Goal: Check status: Check status

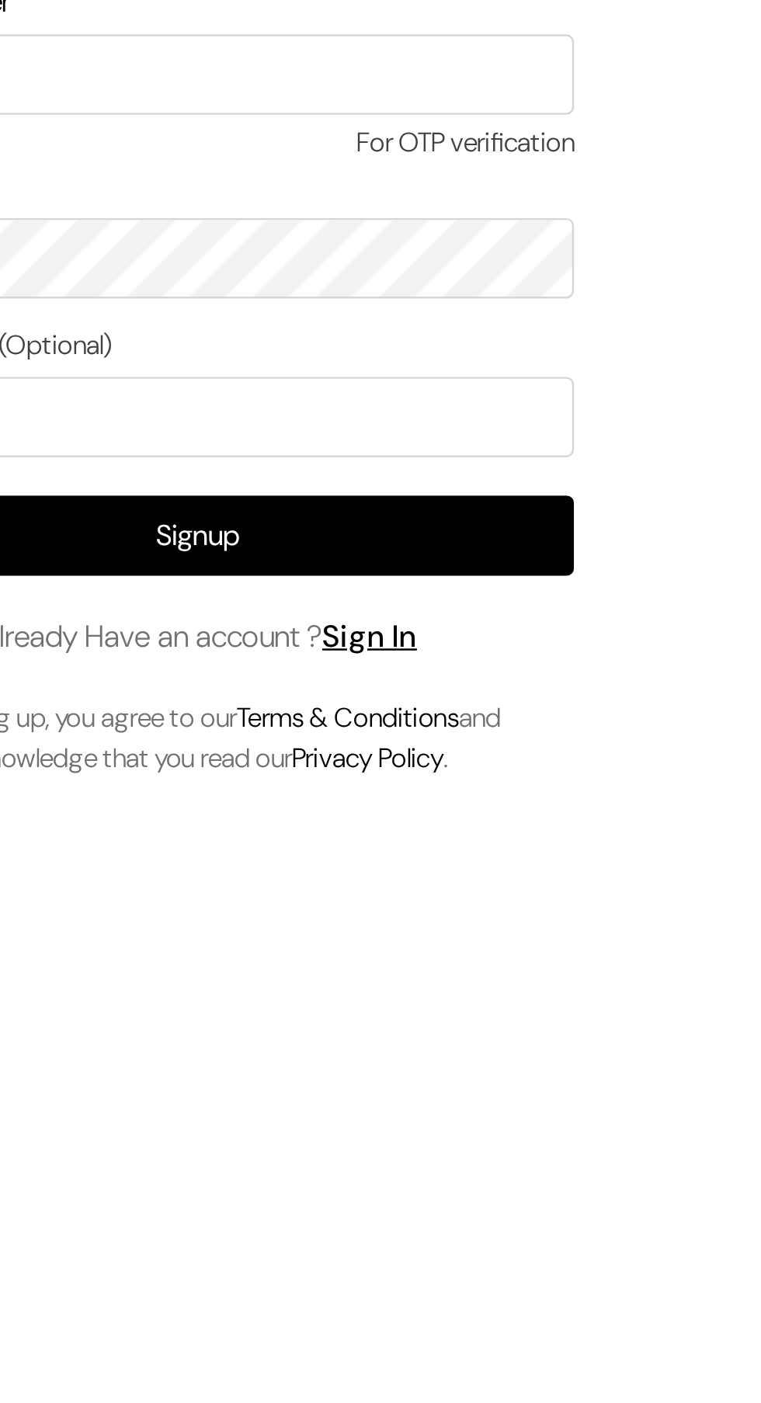
click at [242, 917] on link "Sign In" at bounding box center [233, 925] width 39 height 16
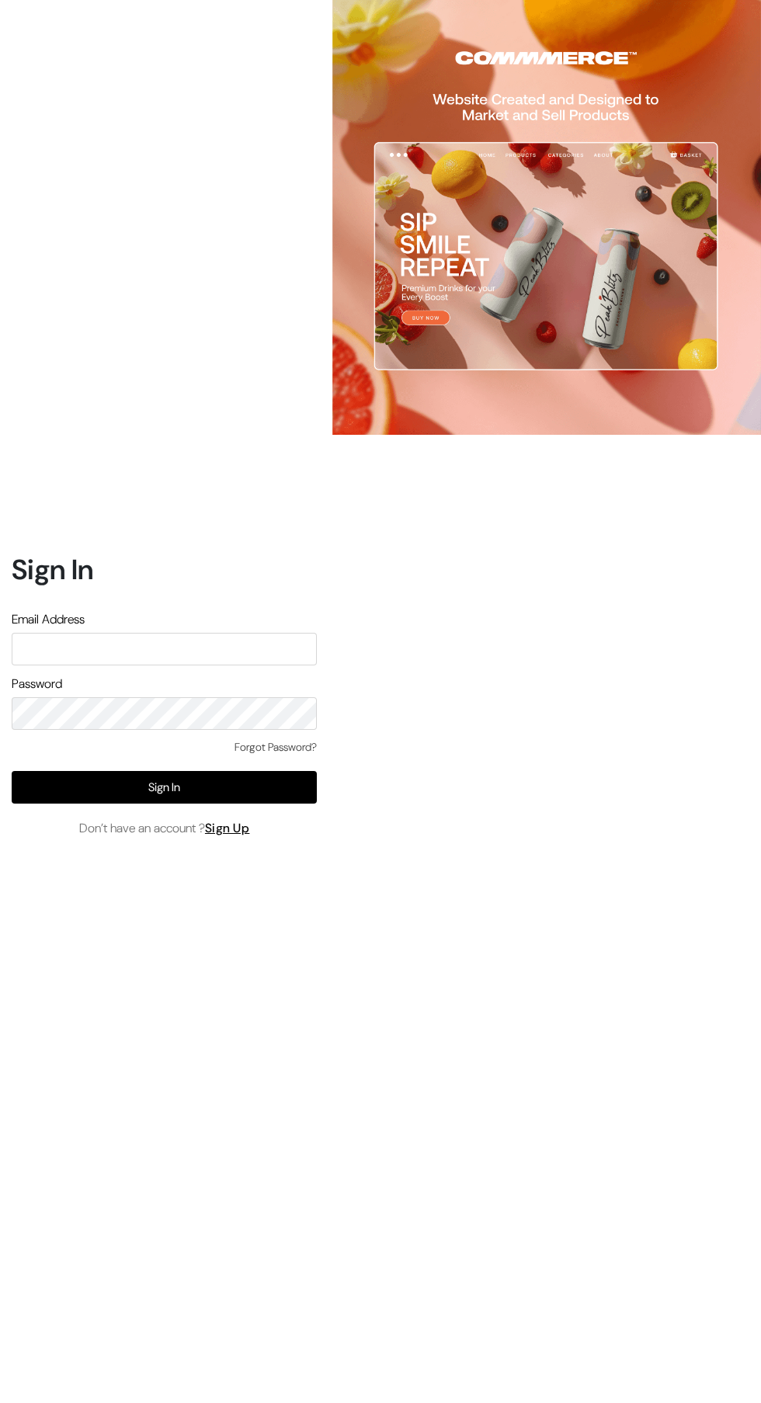
click at [156, 666] on input "text" at bounding box center [164, 649] width 305 height 33
type input "annamsfoods@gmail.com"
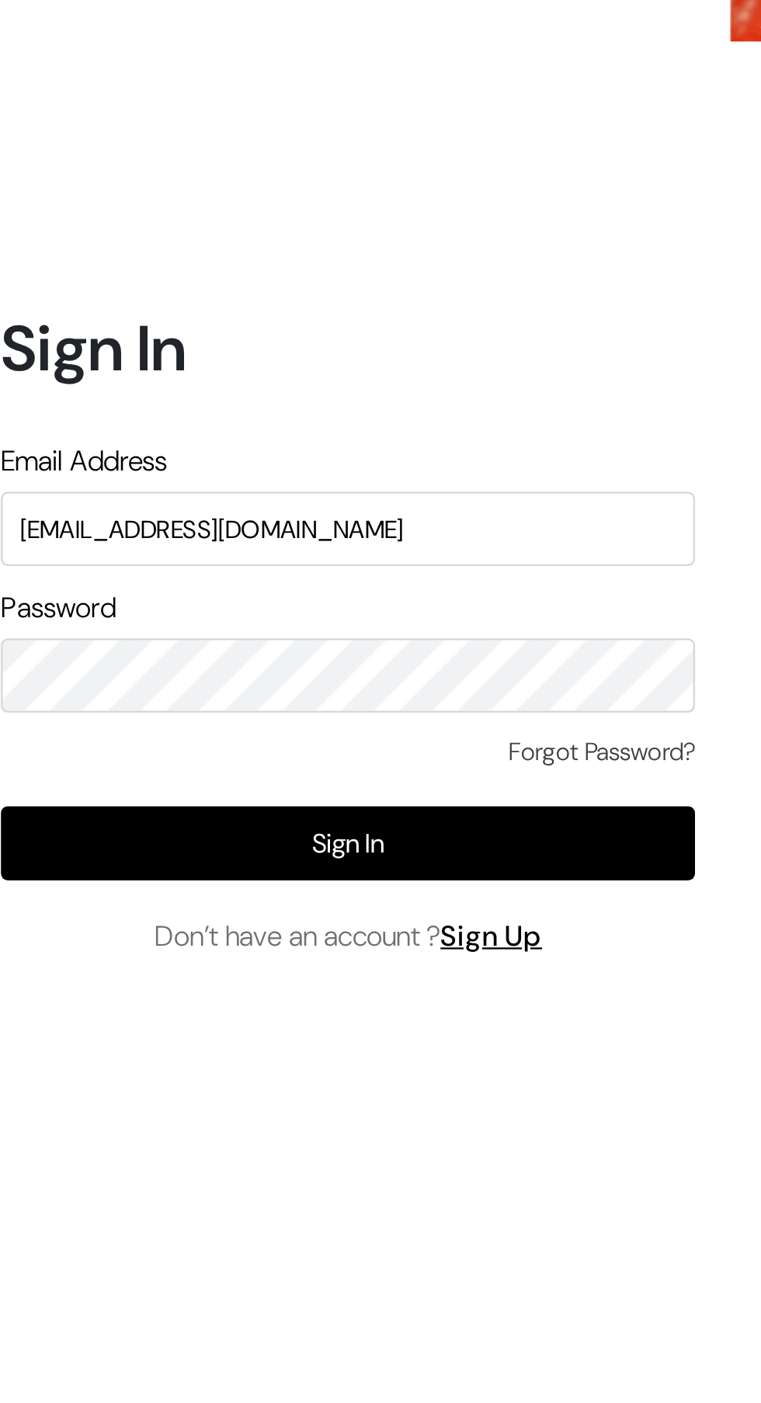
click at [182, 804] on button "Sign In" at bounding box center [164, 787] width 305 height 33
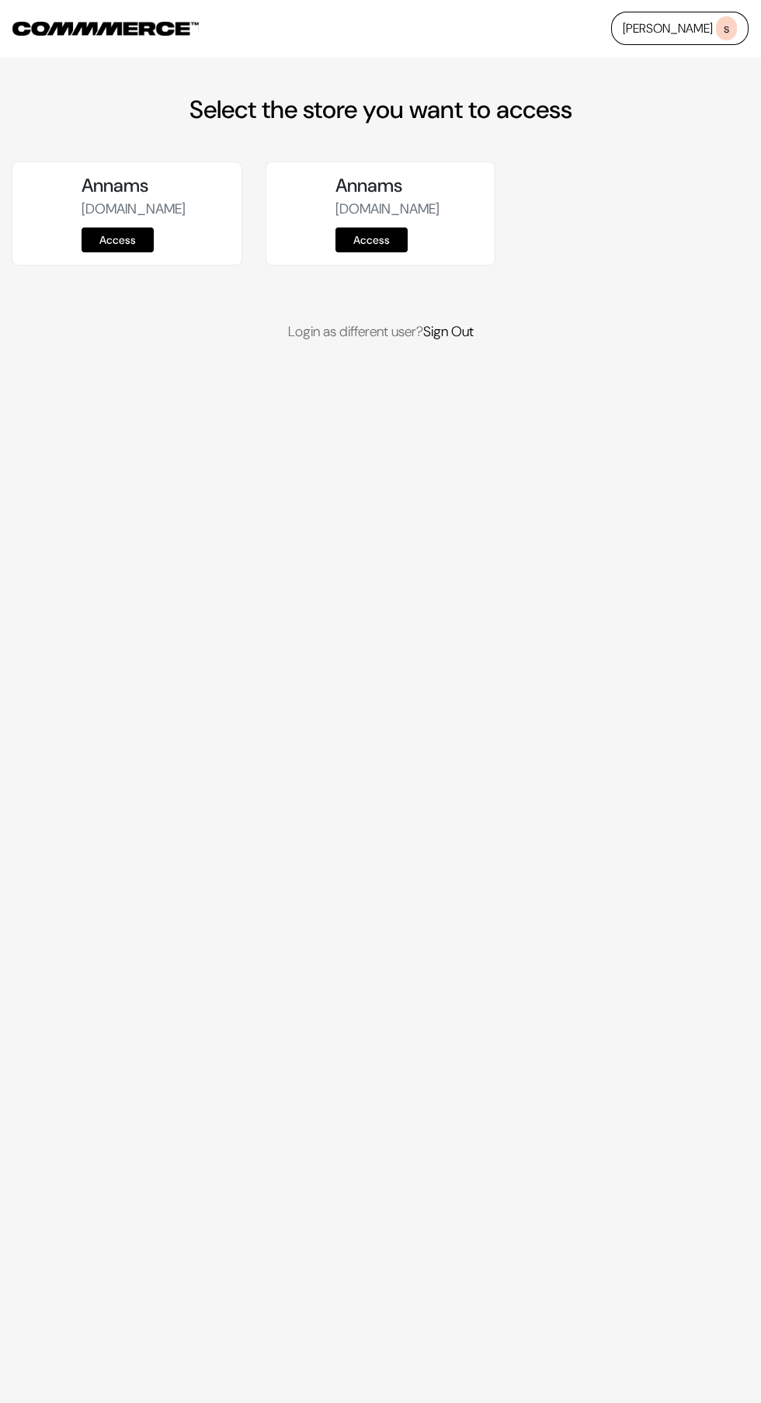
click at [97, 252] on link "Access" at bounding box center [118, 240] width 72 height 25
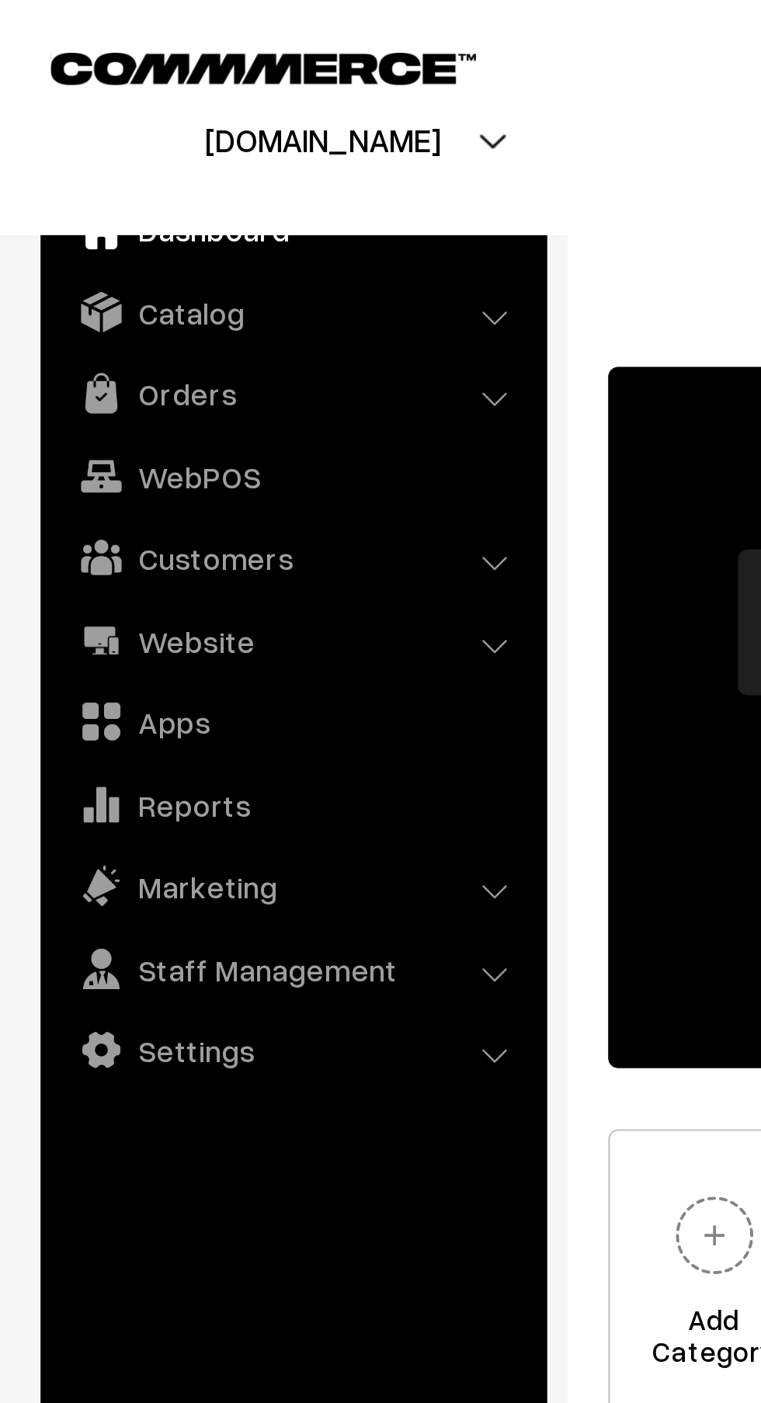
click at [106, 149] on link "Orders" at bounding box center [111, 151] width 185 height 28
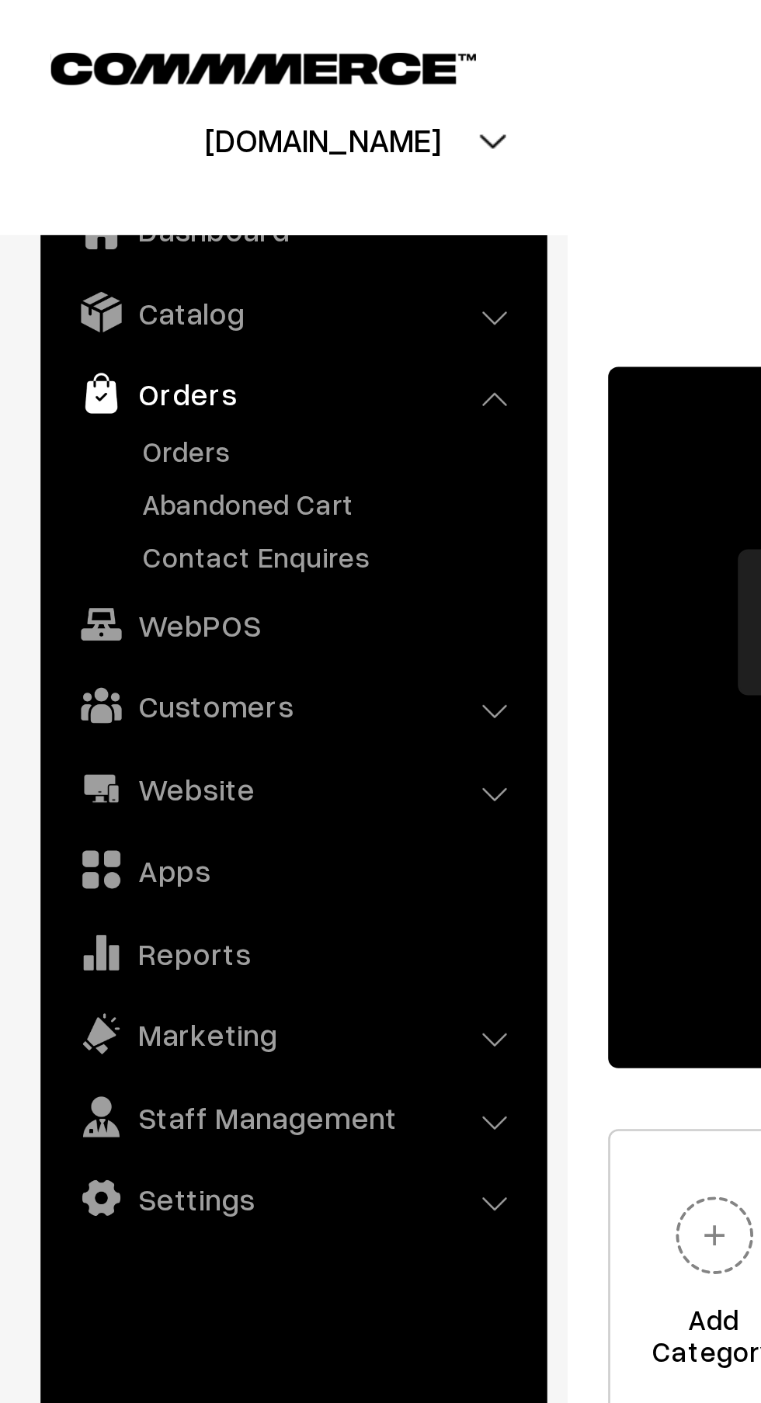
click at [92, 171] on link "Orders" at bounding box center [127, 173] width 154 height 16
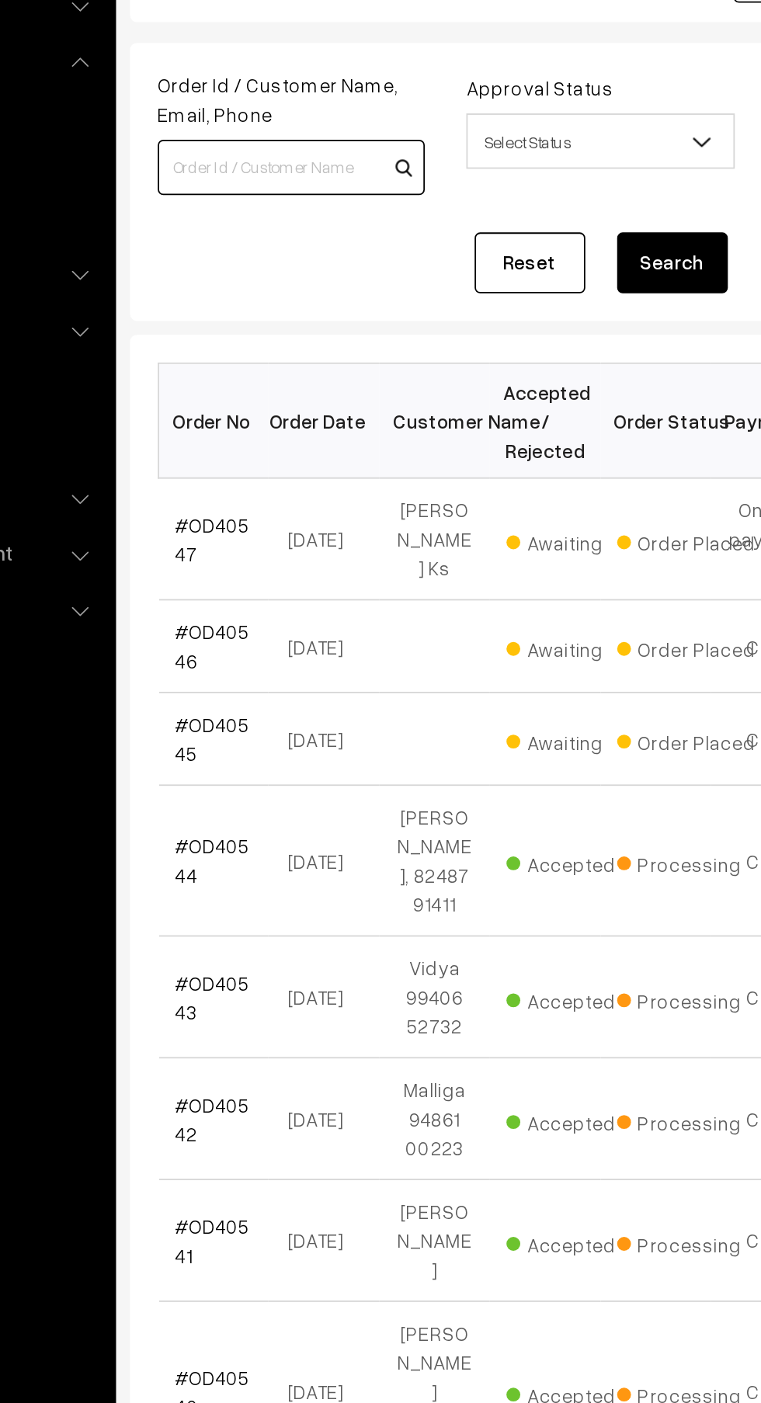
click at [296, 217] on input at bounding box center [308, 211] width 150 height 31
type input "7598440565"
click at [491, 249] on button "Search" at bounding box center [522, 266] width 62 height 34
